Goal: Navigation & Orientation: Find specific page/section

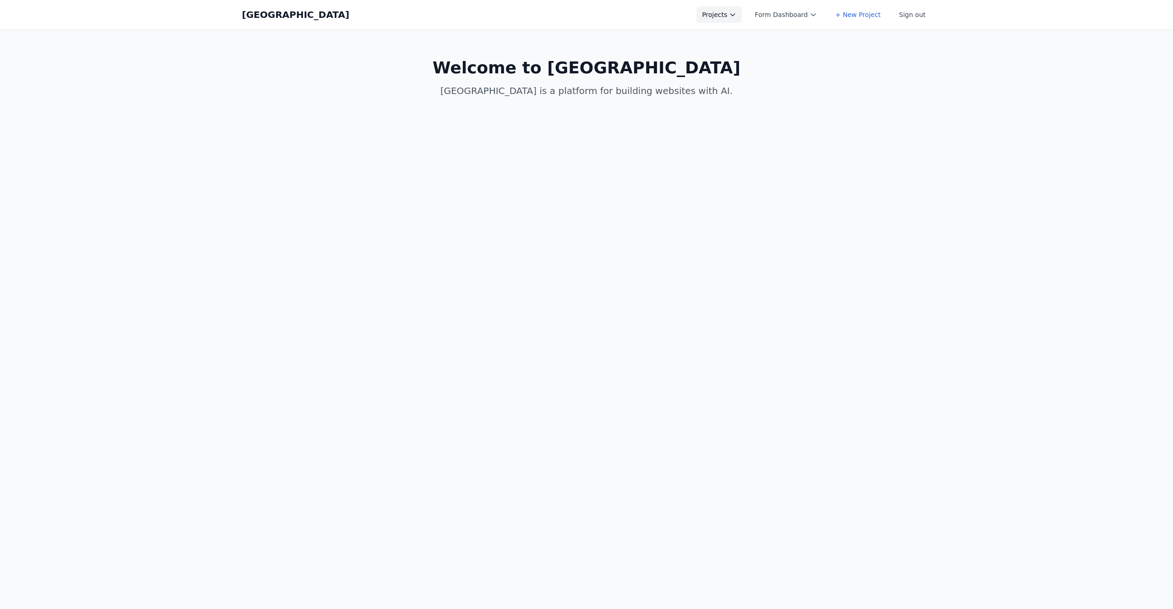
click at [726, 15] on button "Projects" at bounding box center [719, 14] width 45 height 17
click at [734, 35] on link "HW4" at bounding box center [748, 36] width 103 height 17
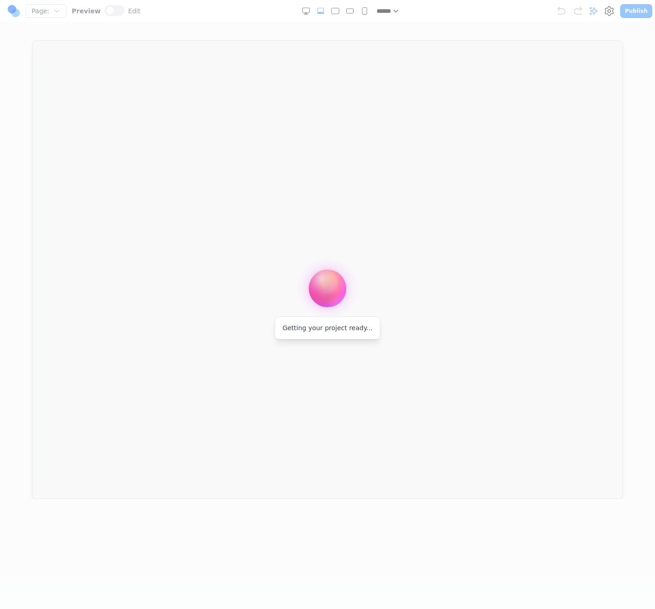
click at [628, 185] on div at bounding box center [327, 304] width 655 height 609
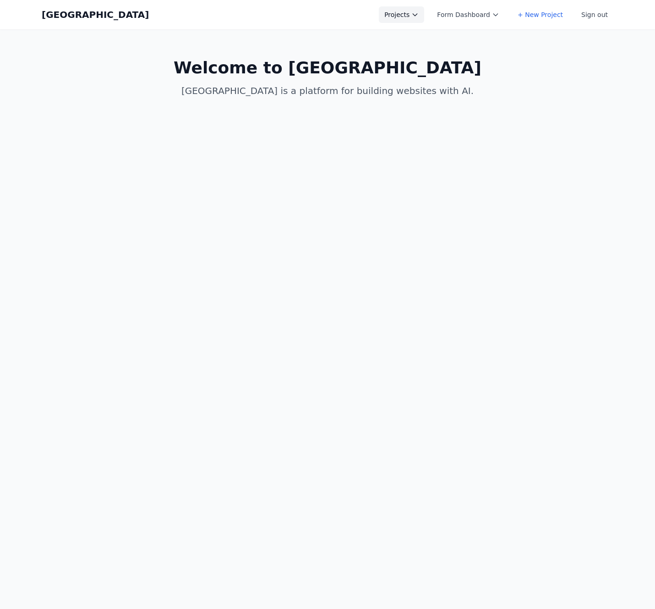
click at [407, 7] on button "Projects" at bounding box center [401, 14] width 45 height 17
click at [421, 50] on link "Hello world 3" at bounding box center [430, 53] width 103 height 17
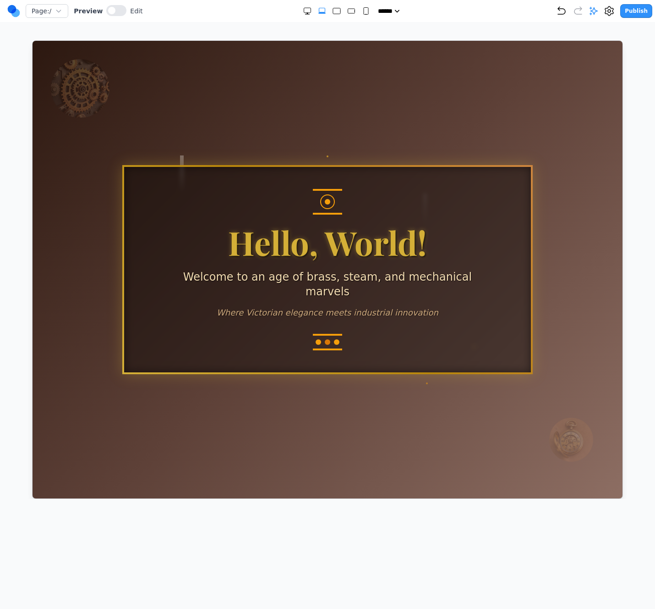
click at [634, 240] on div at bounding box center [327, 269] width 619 height 458
click at [603, 158] on div at bounding box center [327, 268] width 590 height 457
